Goal: Information Seeking & Learning: Understand process/instructions

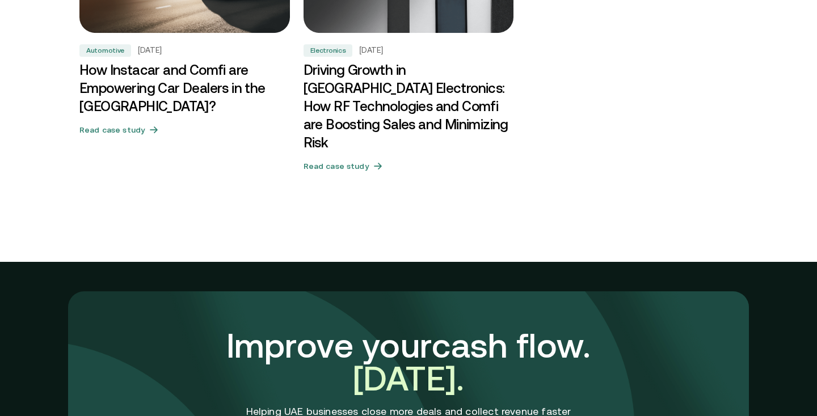
scroll to position [4072, 0]
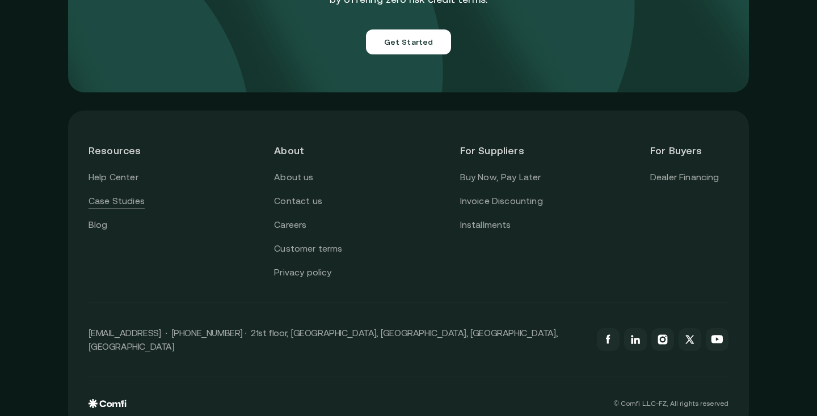
click at [125, 194] on link "Case Studies" at bounding box center [116, 201] width 56 height 15
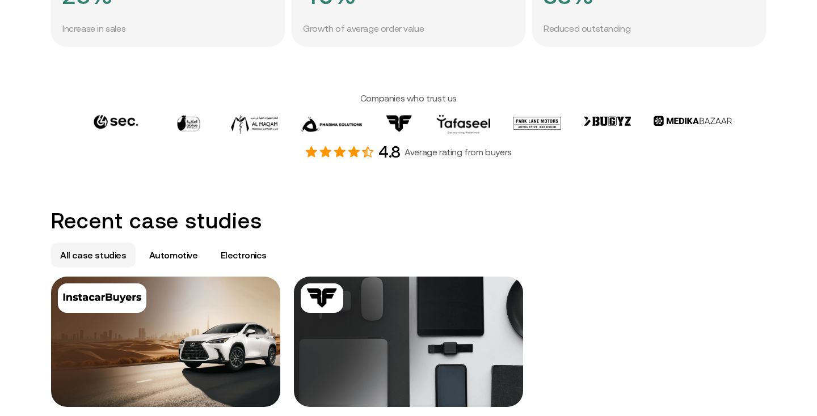
scroll to position [500, 0]
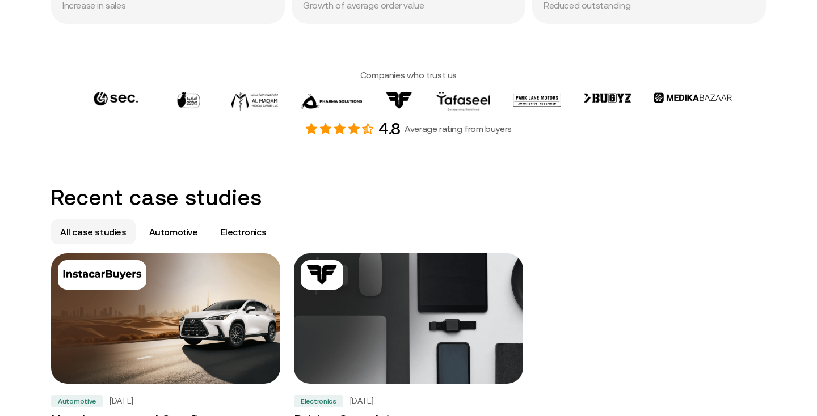
click at [383, 306] on img at bounding box center [408, 318] width 240 height 137
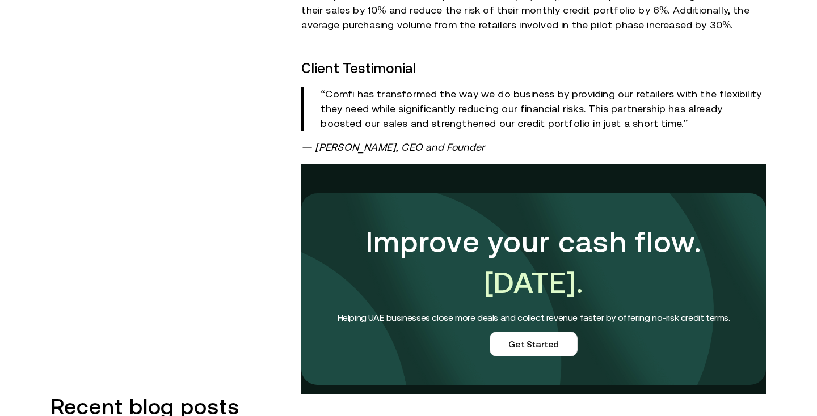
scroll to position [1335, 0]
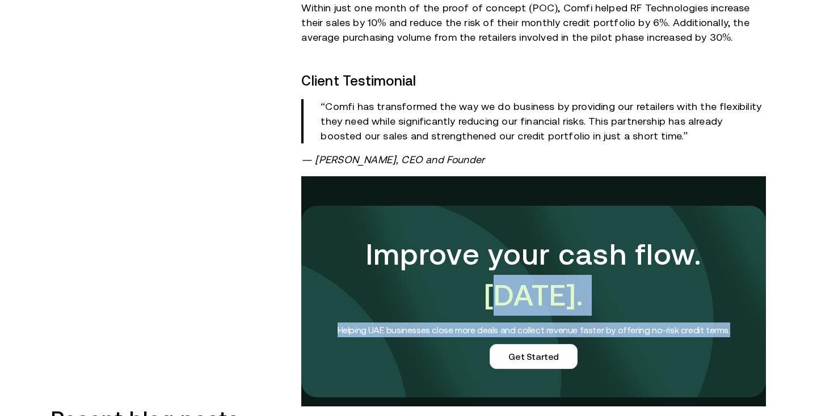
drag, startPoint x: 510, startPoint y: 236, endPoint x: 293, endPoint y: 285, distance: 222.2
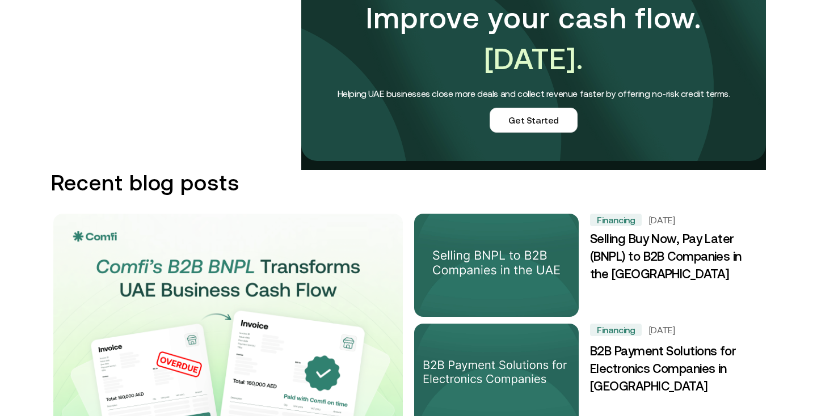
scroll to position [1612, 0]
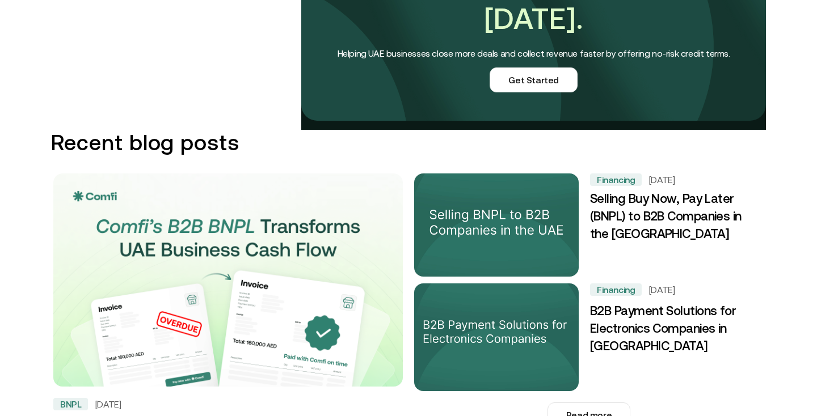
click at [472, 171] on img at bounding box center [496, 225] width 173 height 108
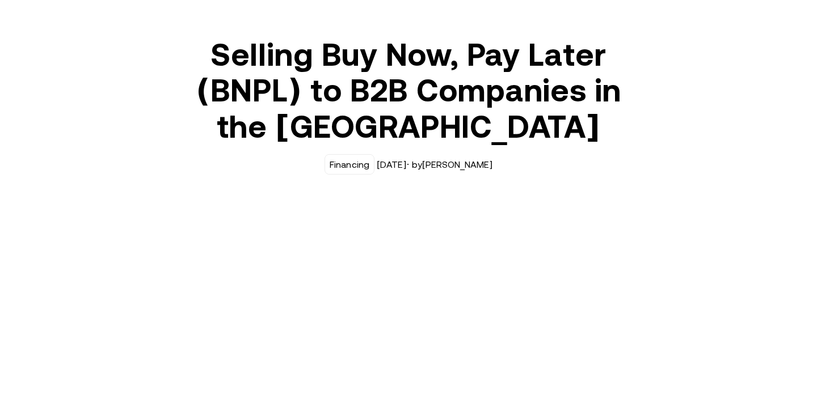
scroll to position [31, 0]
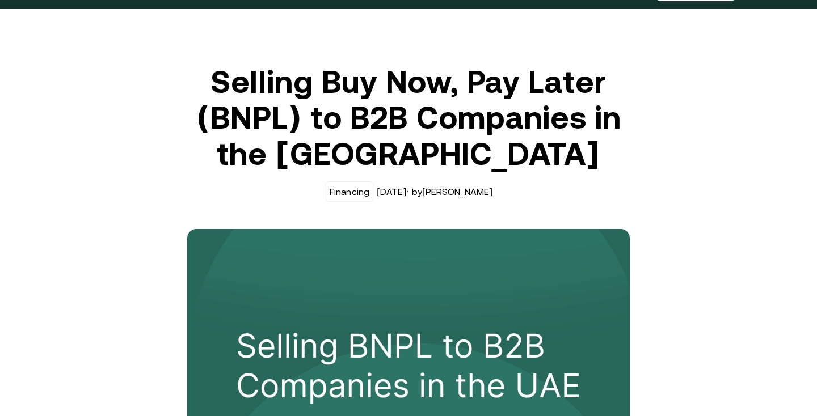
click at [469, 189] on div "Financing Jul 29, 2024 · by Alisher Akbarov" at bounding box center [408, 191] width 442 height 20
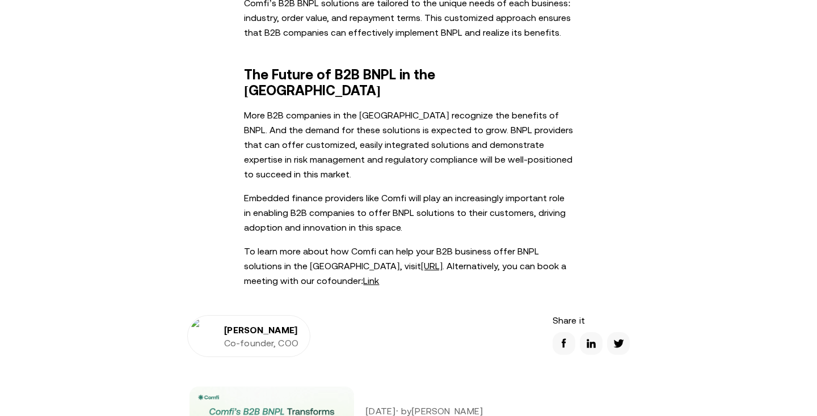
scroll to position [1669, 0]
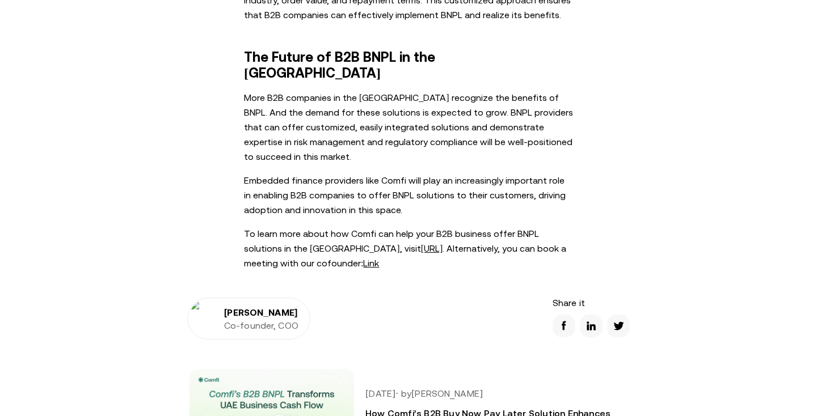
click at [243, 320] on h4 "Co-founder, COO" at bounding box center [261, 325] width 74 height 10
click at [205, 301] on img at bounding box center [204, 319] width 29 height 36
click at [253, 307] on h2 "Alisher Akbarov" at bounding box center [261, 312] width 74 height 11
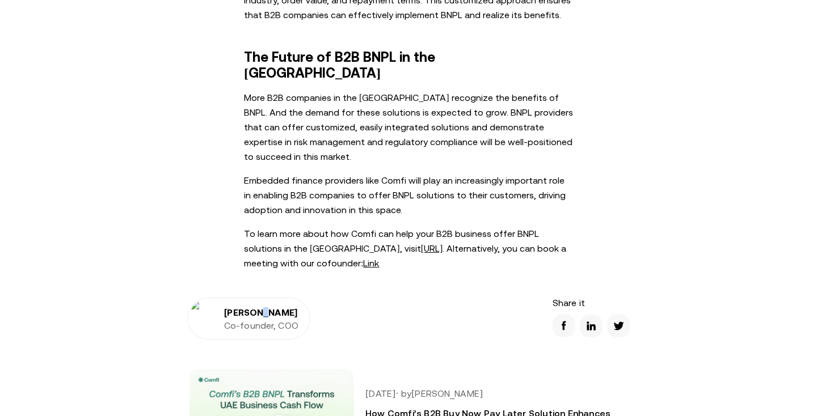
click at [253, 307] on h2 "Alisher Akbarov" at bounding box center [261, 312] width 74 height 11
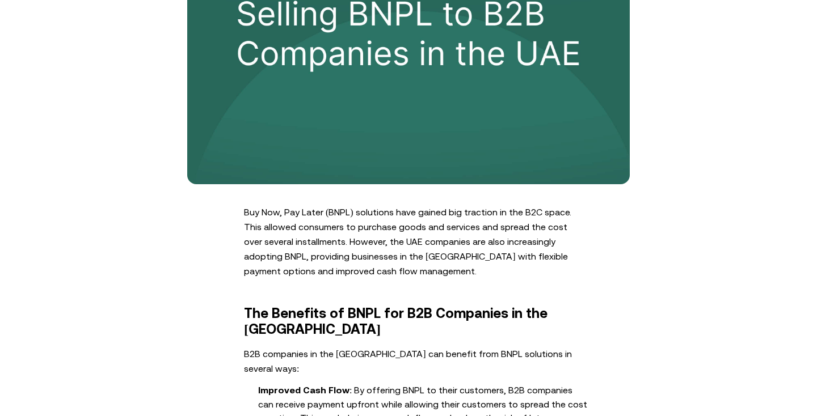
scroll to position [0, 0]
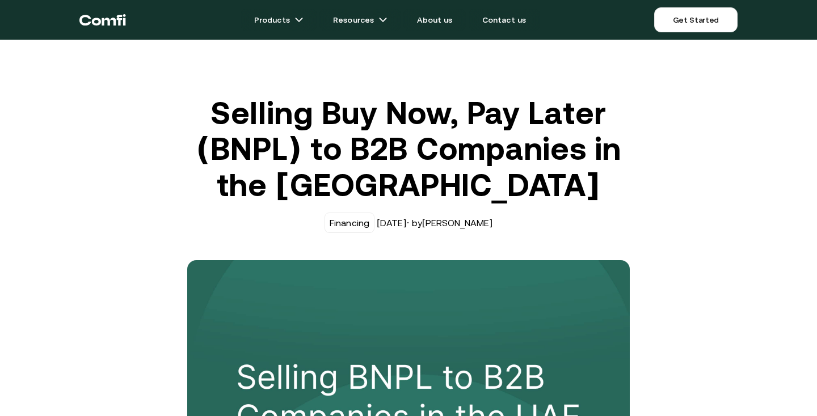
click at [346, 219] on div "Financing" at bounding box center [350, 223] width 40 height 10
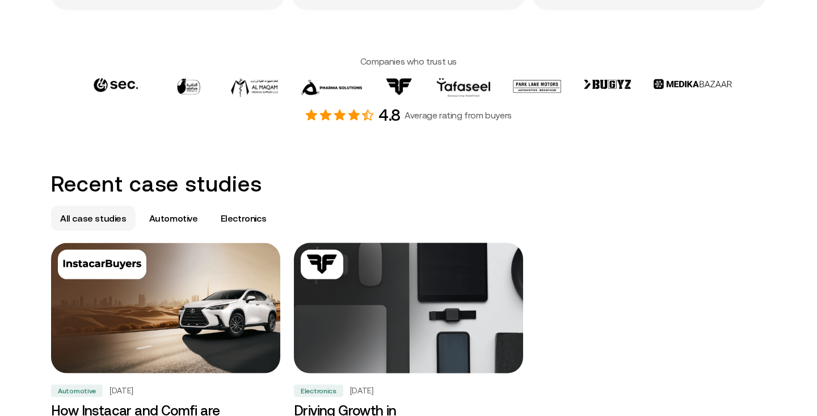
scroll to position [500, 0]
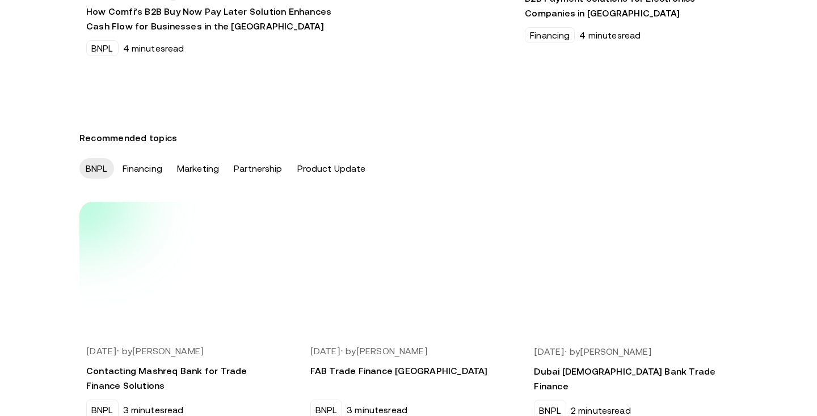
scroll to position [313, 0]
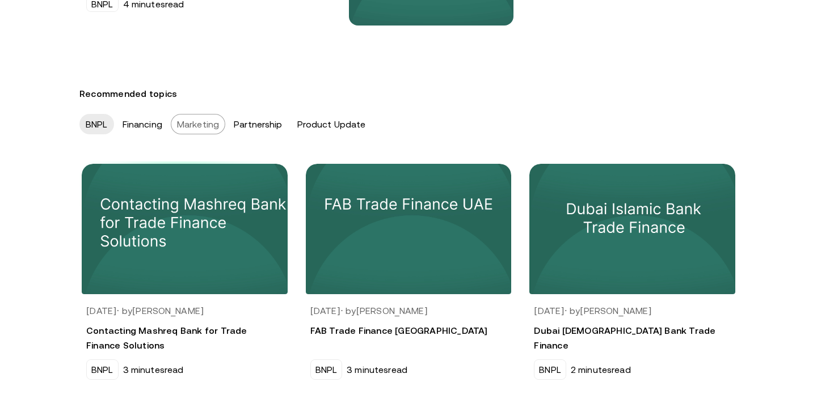
click at [180, 134] on div "Marketing" at bounding box center [198, 124] width 54 height 20
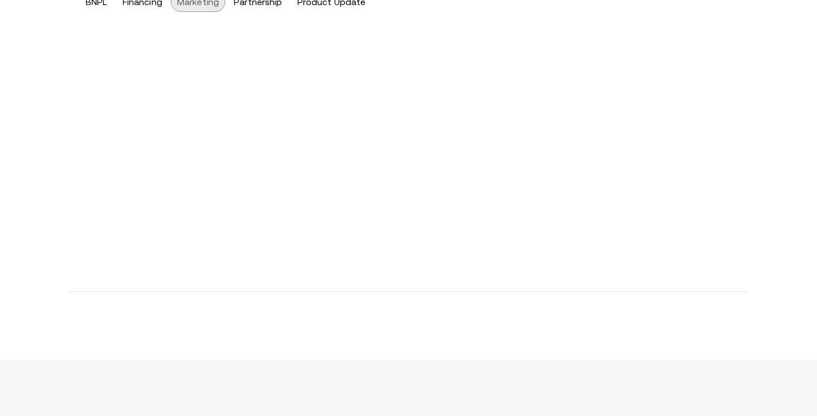
scroll to position [441, 0]
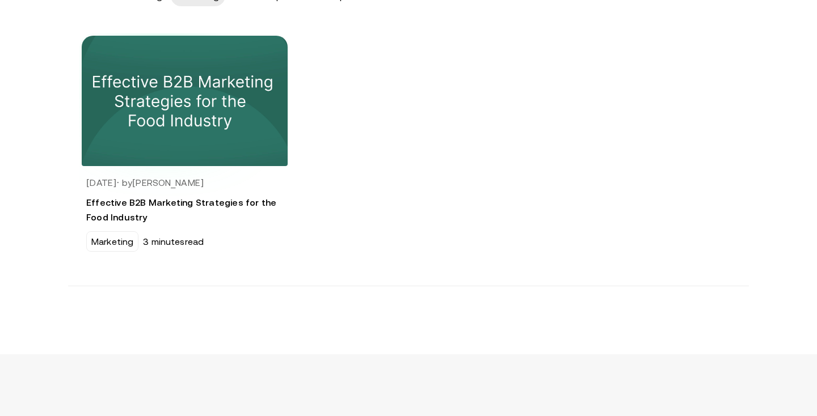
click at [163, 109] on img at bounding box center [185, 100] width 216 height 137
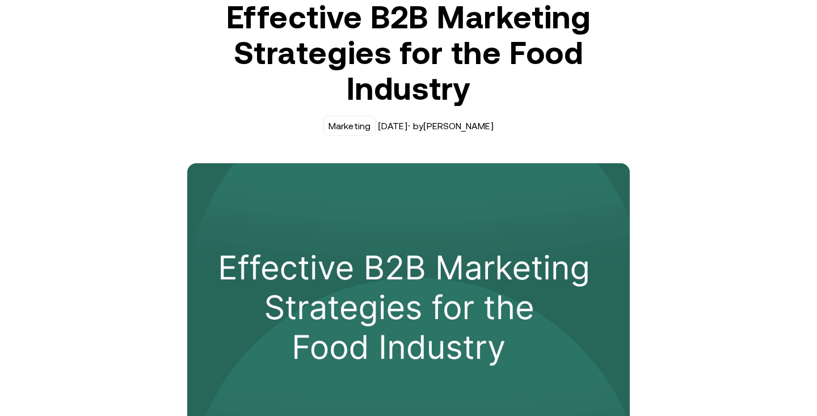
scroll to position [95, 0]
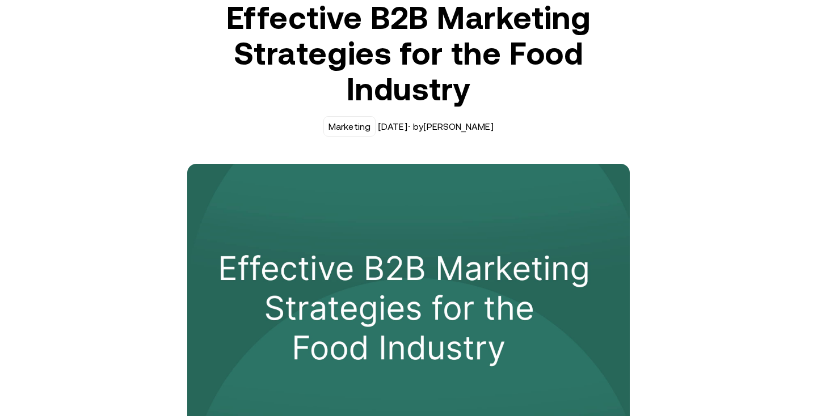
click at [343, 126] on div "Marketing" at bounding box center [349, 126] width 42 height 10
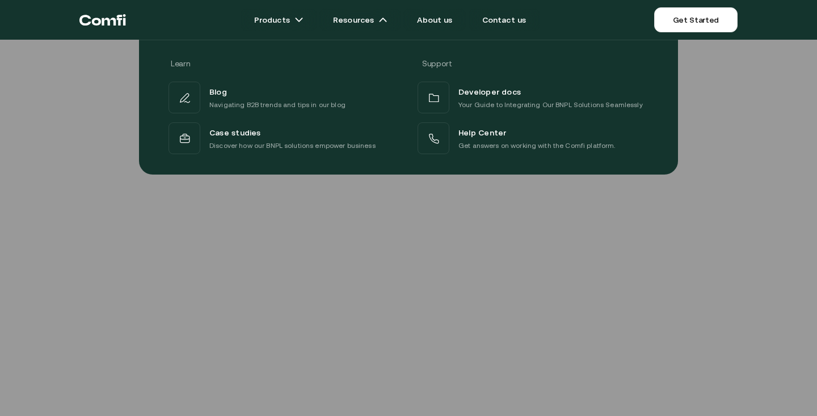
click at [579, 231] on div at bounding box center [408, 248] width 817 height 416
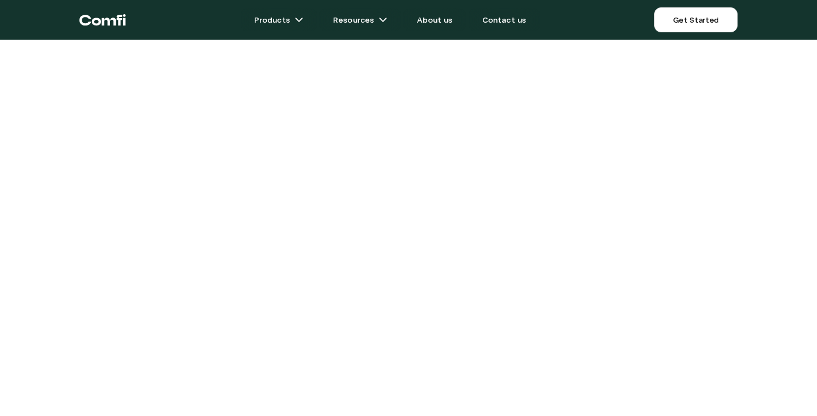
click at [150, 57] on main "Products Resources About us Contact us Get Started Menu Close Resources Help Ce…" at bounding box center [408, 380] width 817 height 760
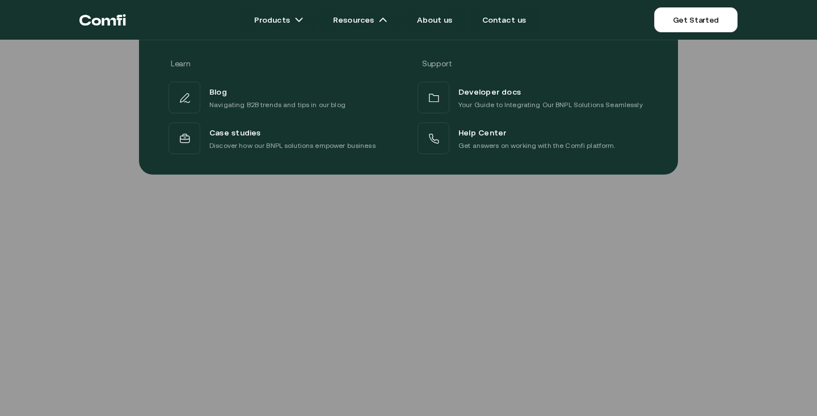
click at [113, 262] on div at bounding box center [408, 248] width 817 height 416
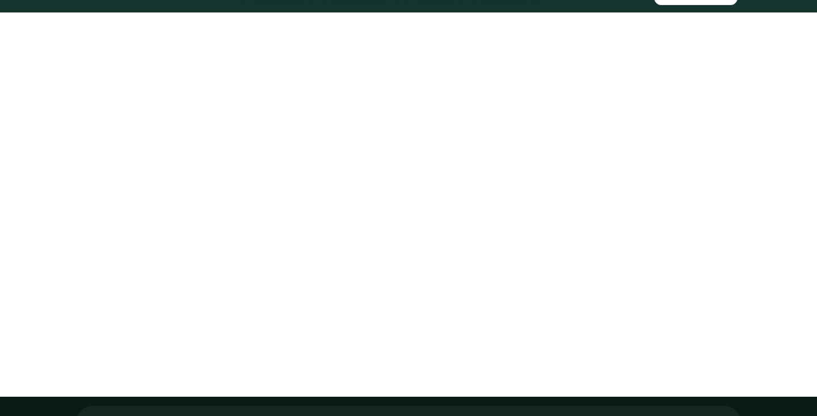
scroll to position [2, 0]
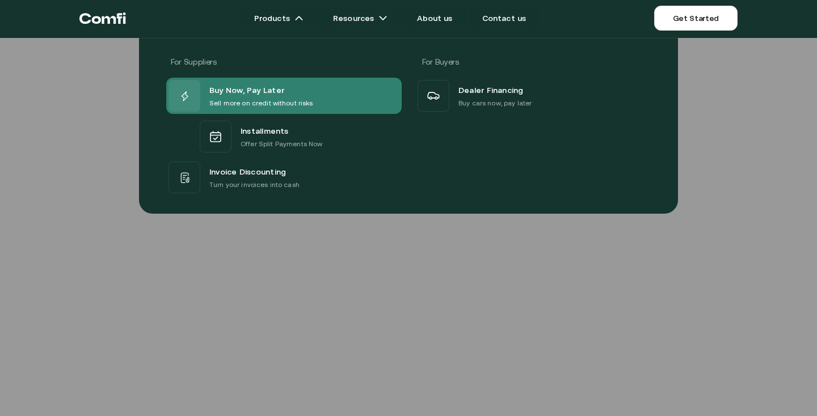
click at [240, 104] on p "Sell more on credit without risks" at bounding box center [261, 103] width 104 height 11
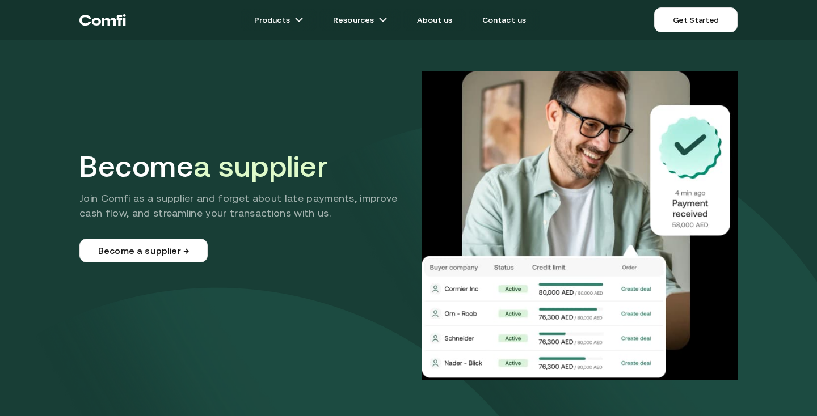
click at [374, 130] on div "Become a supplier Join Comfi as a supplier and forget about late payments, impr…" at bounding box center [408, 226] width 658 height 310
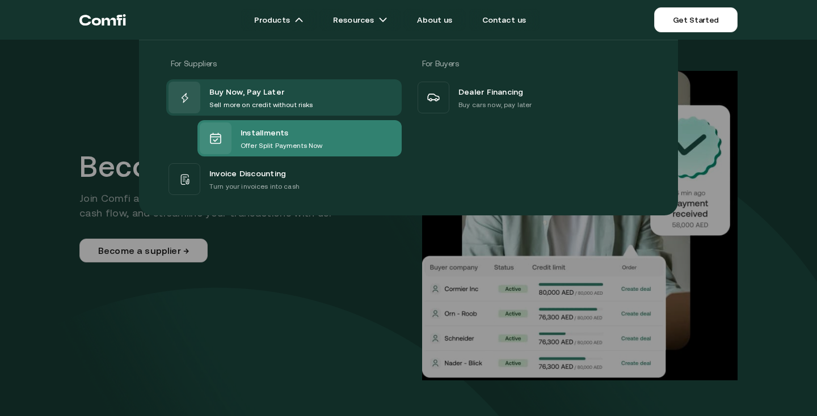
click at [260, 136] on span "Installments" at bounding box center [264, 132] width 48 height 15
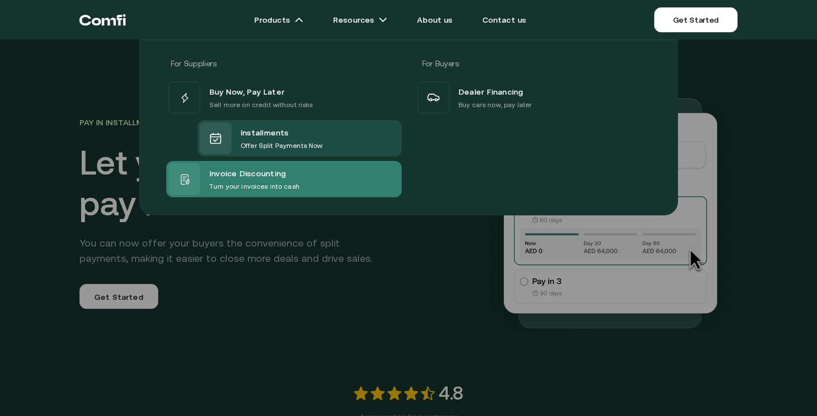
click at [276, 195] on div "Invoice Discounting Turn your invoices into cash" at bounding box center [283, 179] width 235 height 36
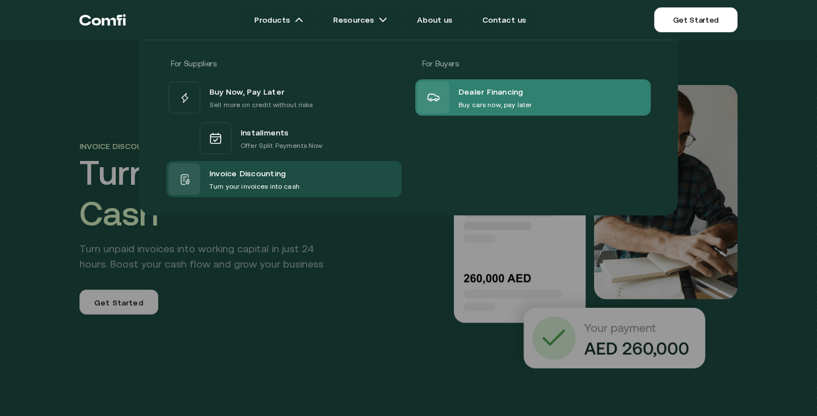
click at [464, 101] on p "Buy cars now, pay later" at bounding box center [494, 104] width 73 height 11
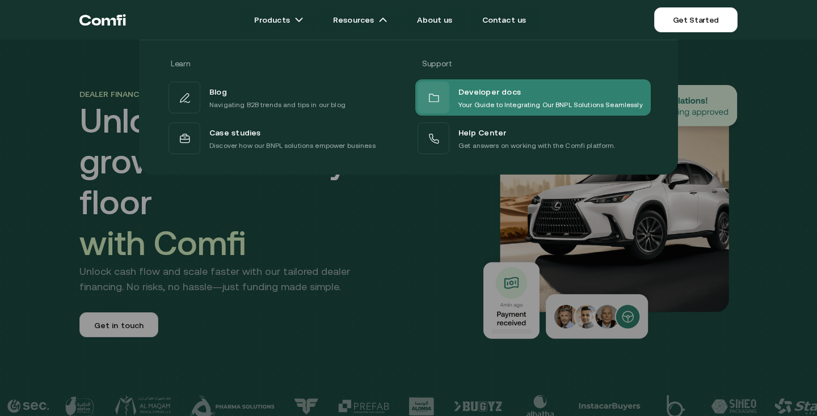
click at [454, 104] on div "Developer docs Your Guide to Integrating Our BNPL Solutions Seamlessly" at bounding box center [529, 98] width 225 height 32
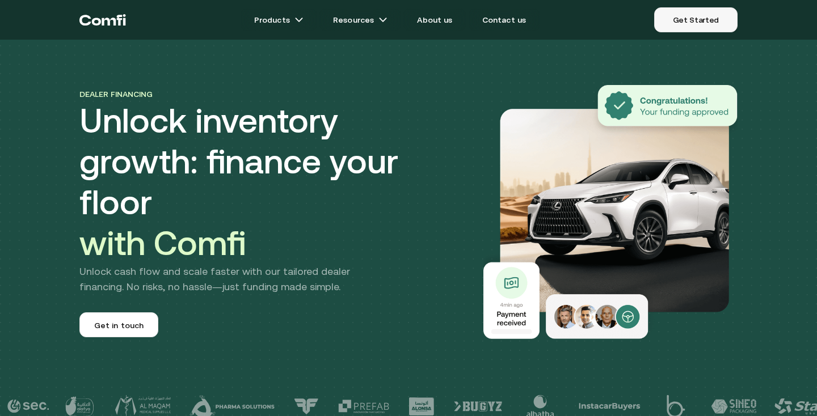
click at [692, 27] on link "Get Started" at bounding box center [695, 19] width 83 height 25
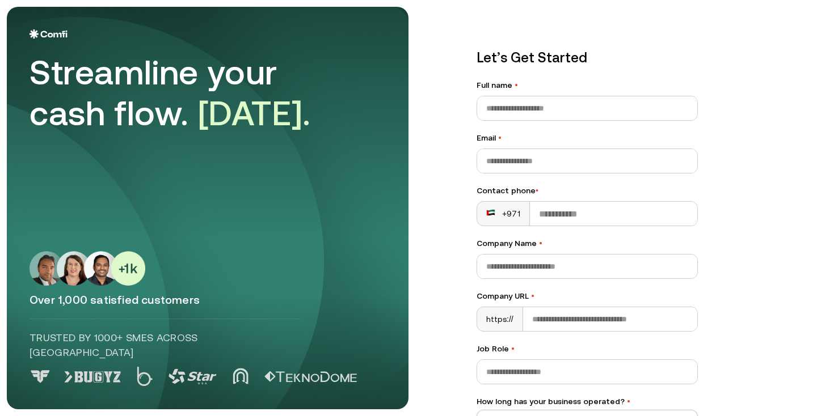
scroll to position [133, 0]
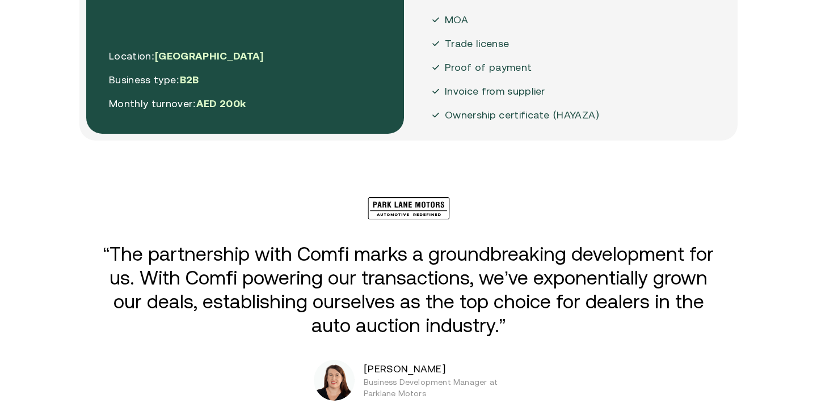
scroll to position [2827, 0]
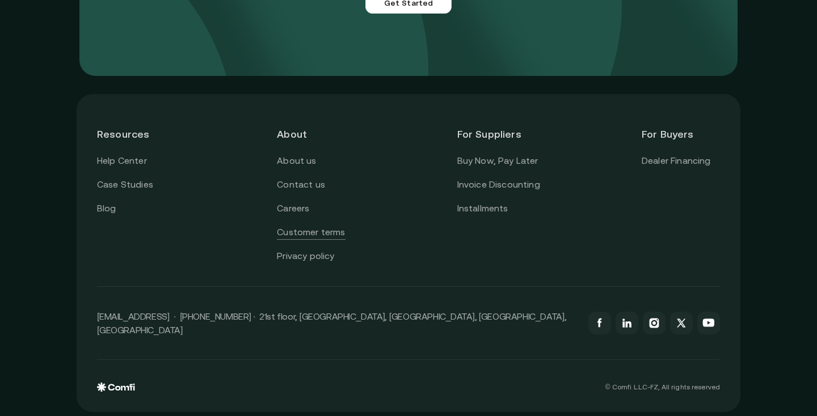
click at [310, 236] on link "Customer terms" at bounding box center [311, 232] width 68 height 15
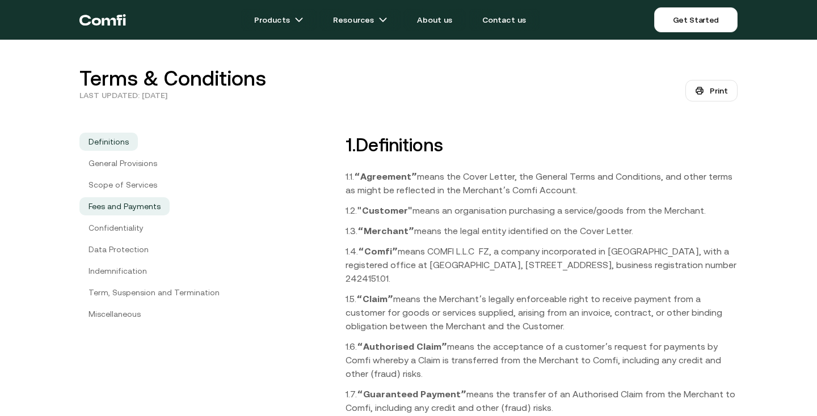
click at [136, 202] on link "Fees and Payments" at bounding box center [124, 206] width 90 height 18
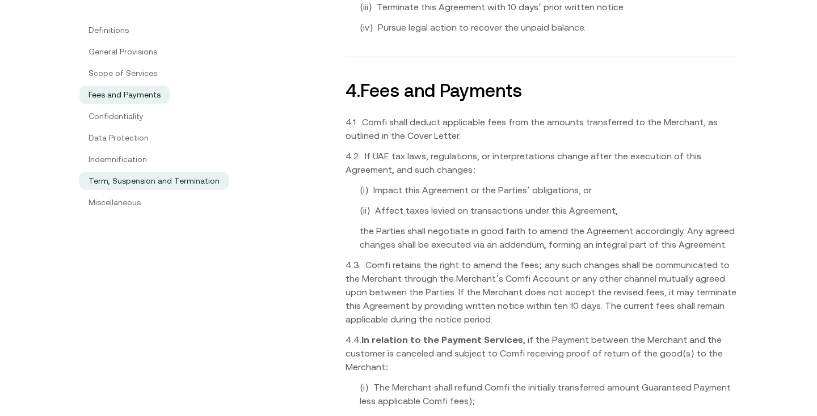
click at [137, 176] on link "Term, Suspension and Termination" at bounding box center [153, 181] width 149 height 18
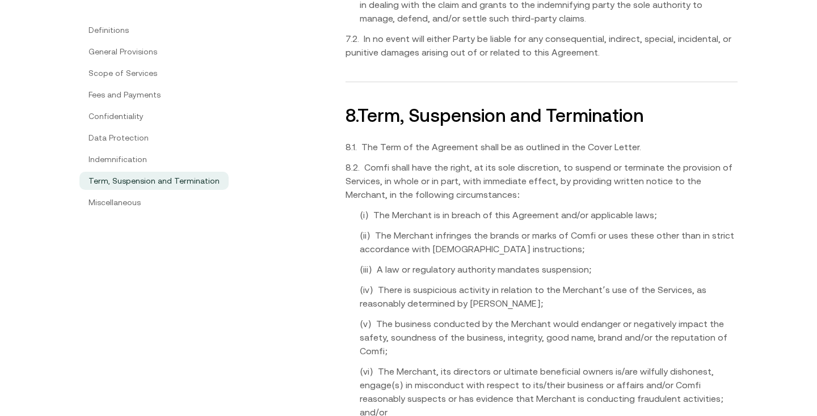
scroll to position [4431, 0]
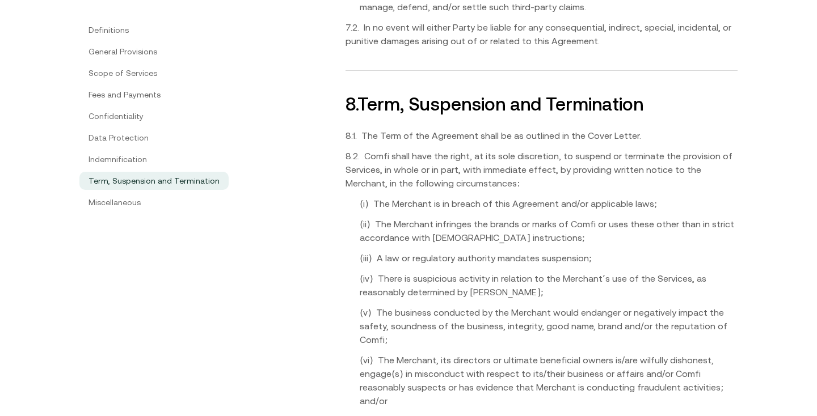
click at [123, 149] on ul "Definitions General Provisions Scope of Services Fees and Payments Confidential…" at bounding box center [200, 116] width 243 height 186
click at [122, 138] on link "Data Protection" at bounding box center [118, 138] width 78 height 18
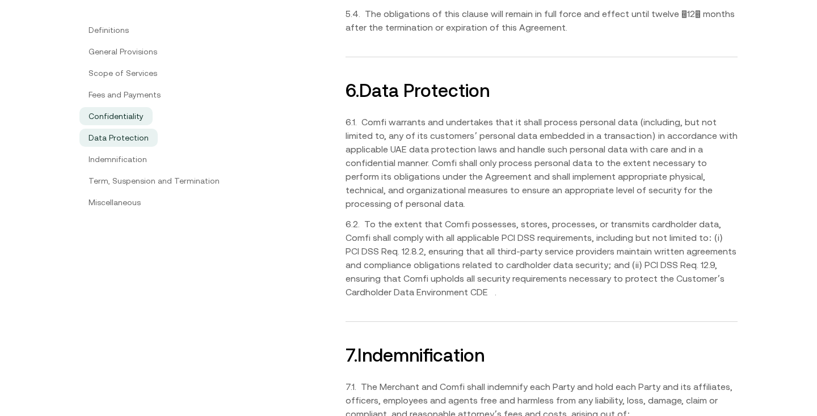
click at [126, 117] on link "Confidentiality" at bounding box center [115, 116] width 73 height 18
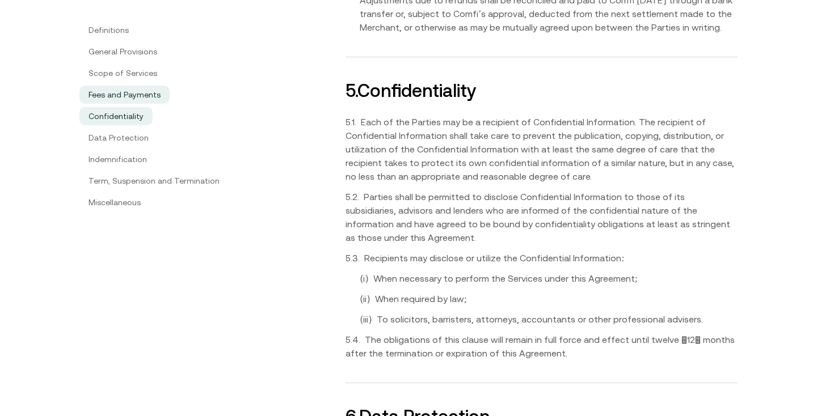
click at [132, 93] on link "Fees and Payments" at bounding box center [124, 95] width 90 height 18
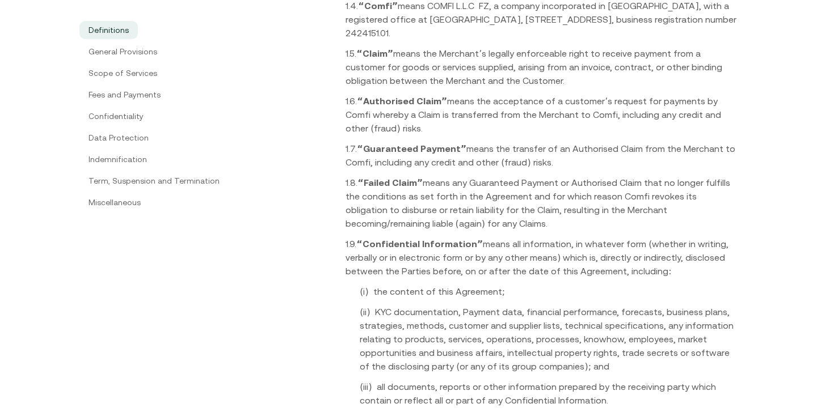
scroll to position [0, 0]
